Goal: Download file/media

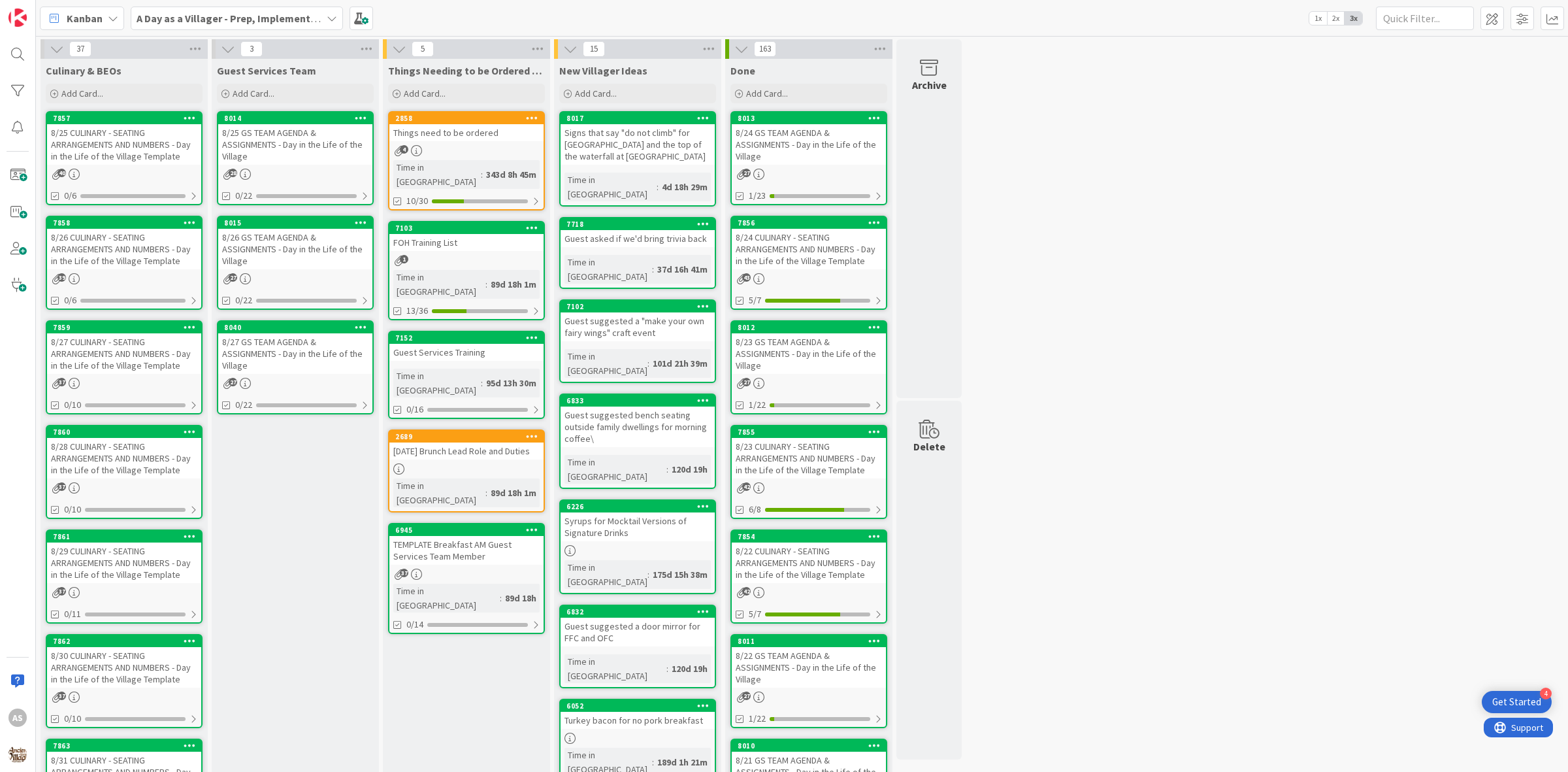
click at [446, 148] on div "4" at bounding box center [466, 151] width 154 height 11
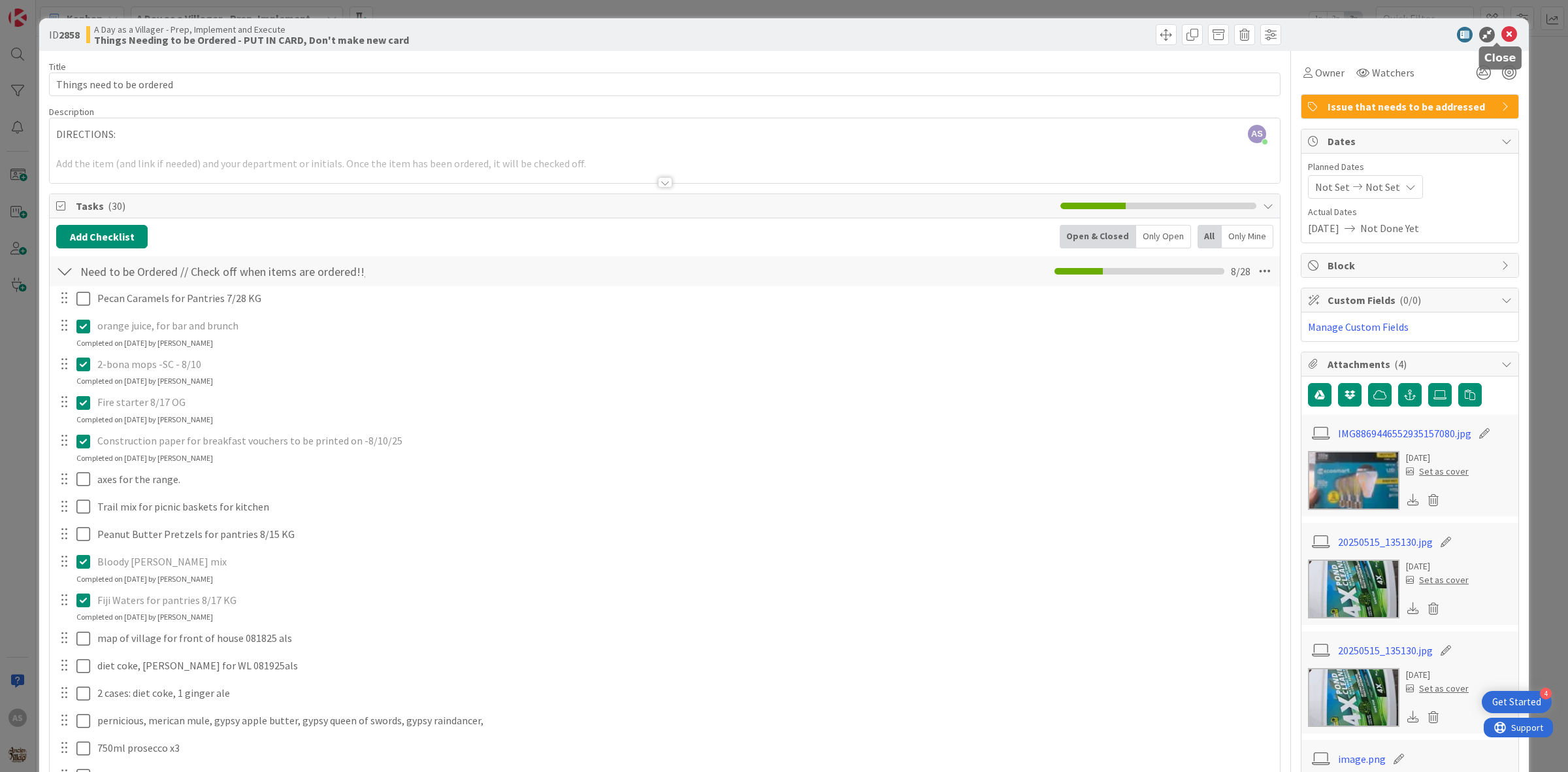
click at [1502, 35] on icon at bounding box center [1509, 35] width 16 height 16
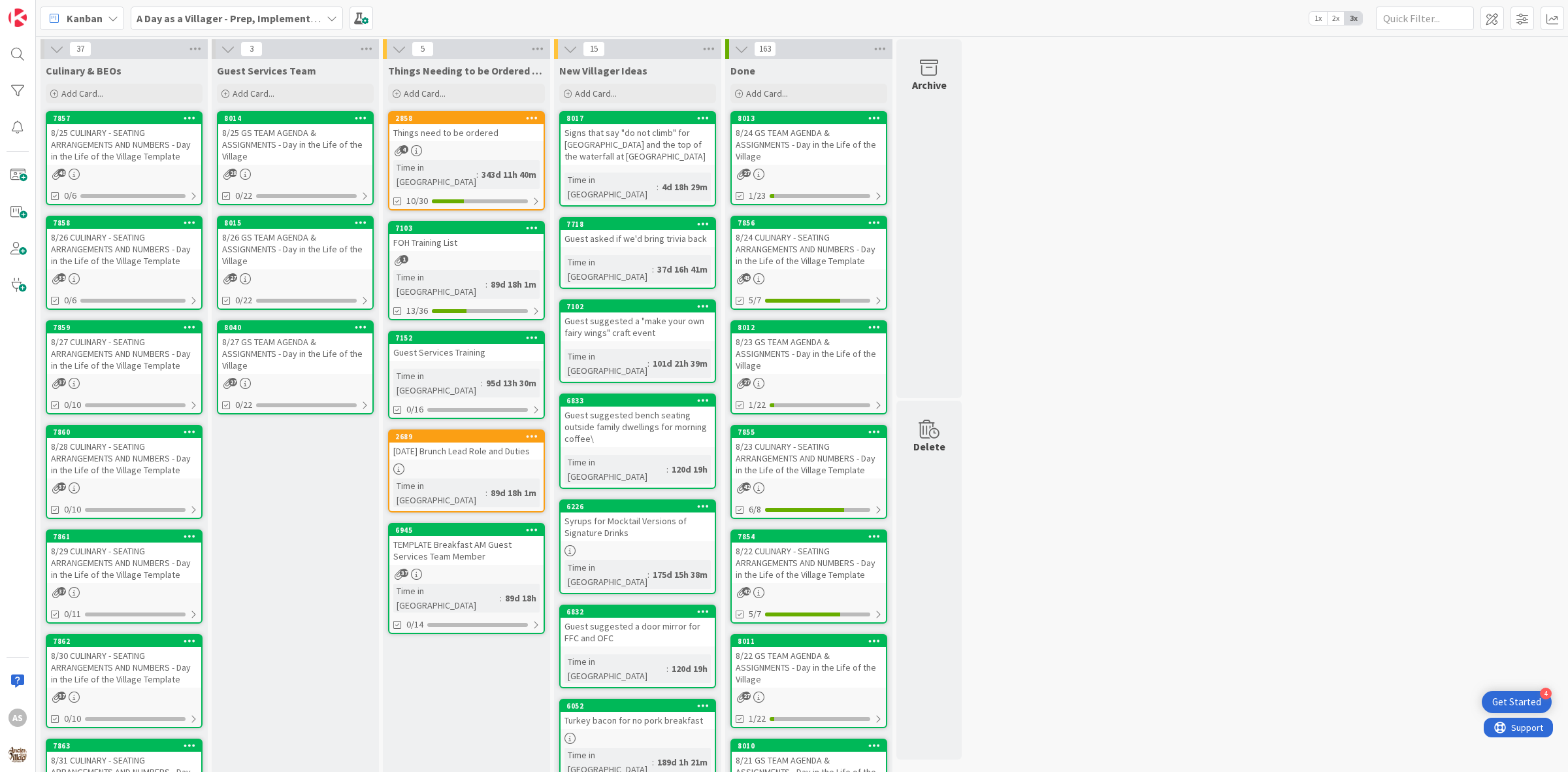
click at [137, 136] on div "8/25 CULINARY - SEATING ARRANGEMENTS AND NUMBERS - Day in the Life of the Villa…" at bounding box center [124, 145] width 154 height 41
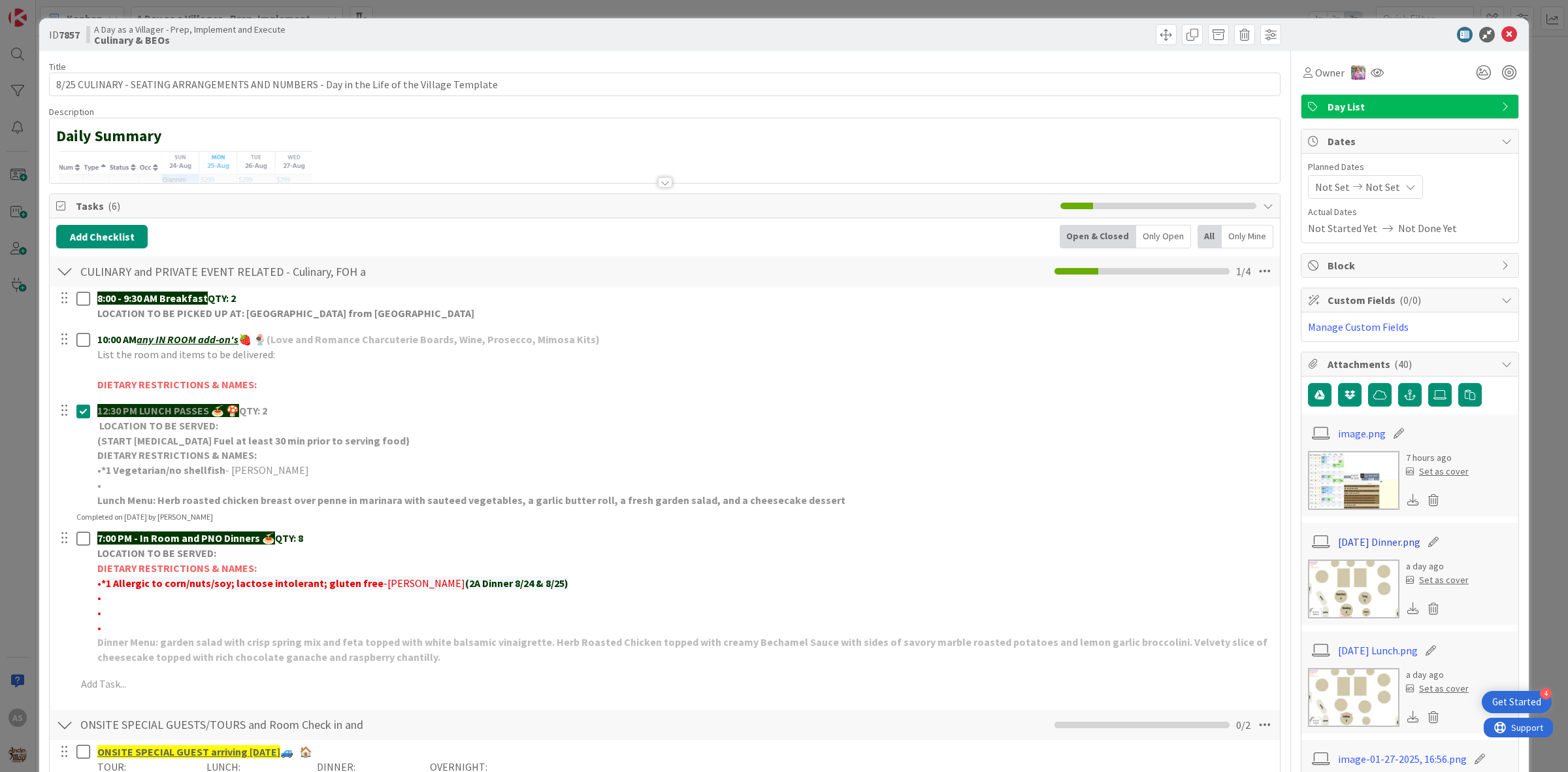
click at [1340, 538] on link "[DATE] Dinner.png" at bounding box center [1379, 542] width 82 height 16
